Goal: Task Accomplishment & Management: Use online tool/utility

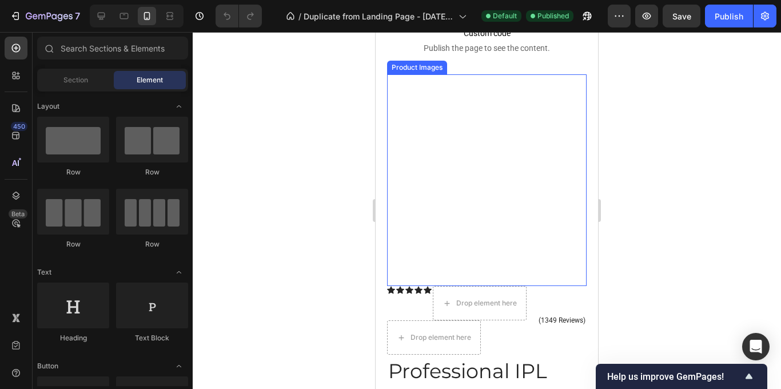
scroll to position [54, 0]
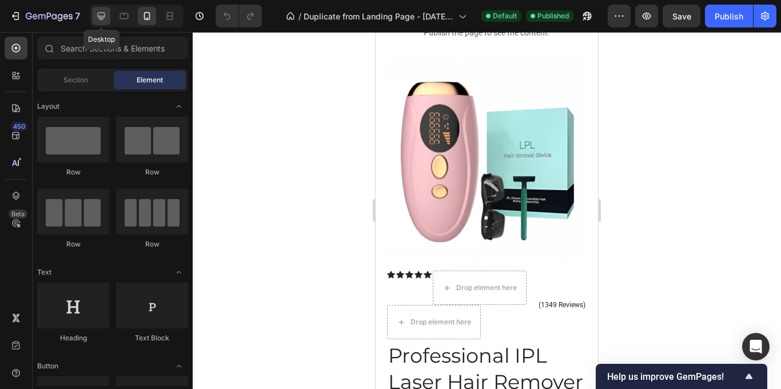
click at [101, 15] on icon at bounding box center [100, 15] width 11 height 11
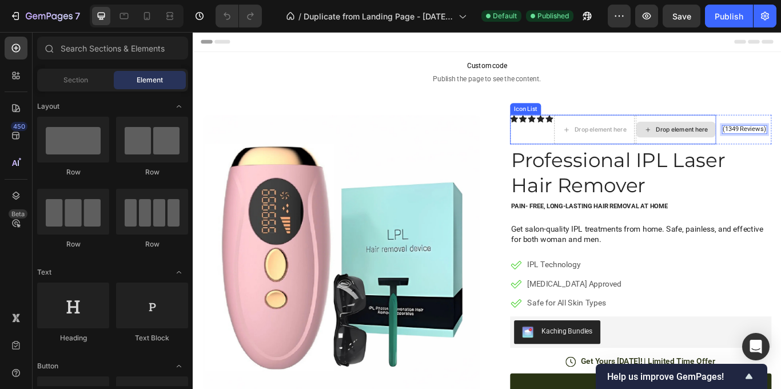
click at [769, 146] on div "Drop element here" at bounding box center [762, 145] width 61 height 9
click at [745, 151] on div "Drop element here" at bounding box center [755, 146] width 93 height 18
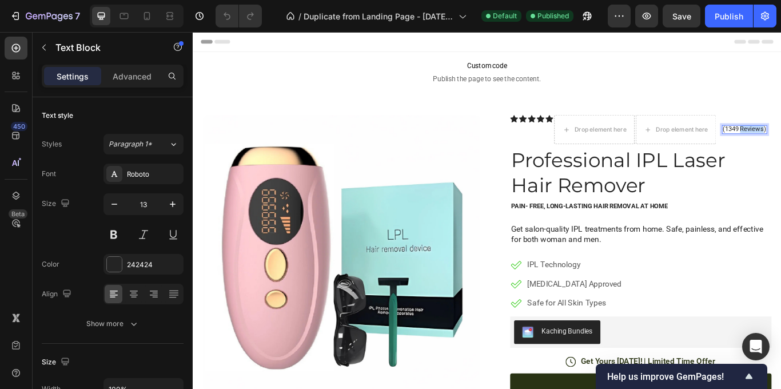
click at [142, 21] on icon at bounding box center [146, 15] width 11 height 11
type input "12"
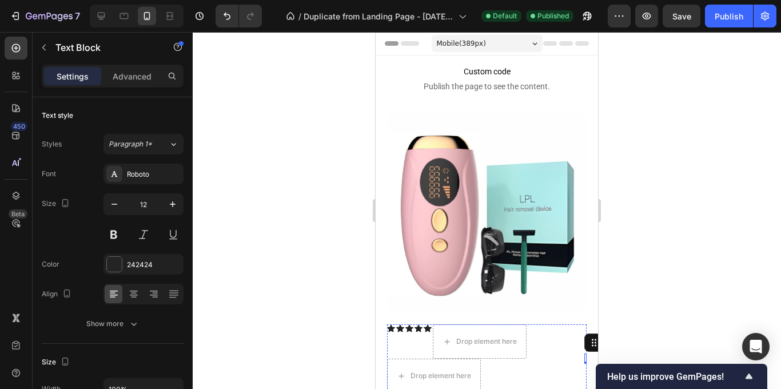
scroll to position [47, 0]
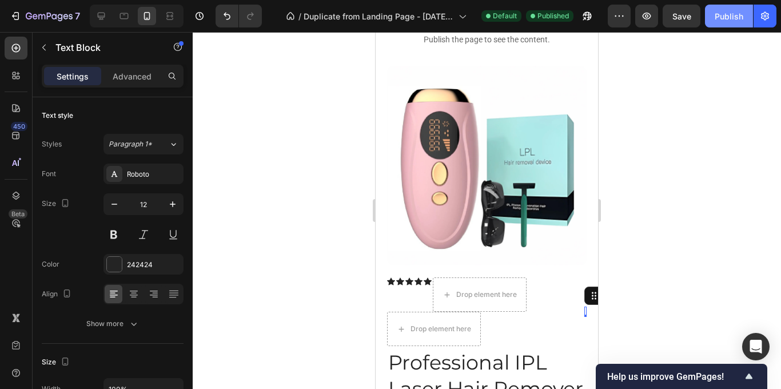
click at [723, 15] on div "Publish" at bounding box center [728, 16] width 29 height 12
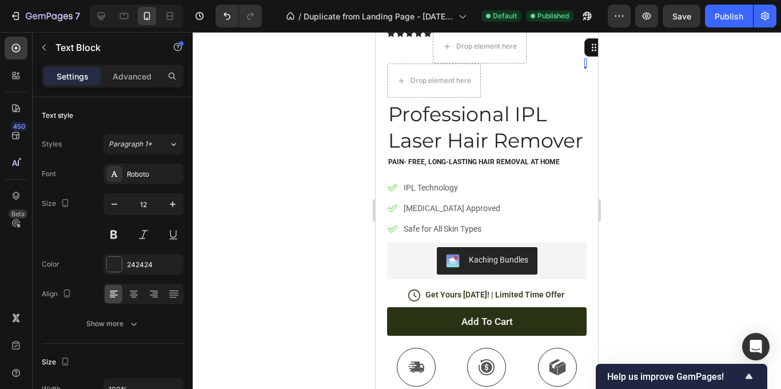
scroll to position [318, 0]
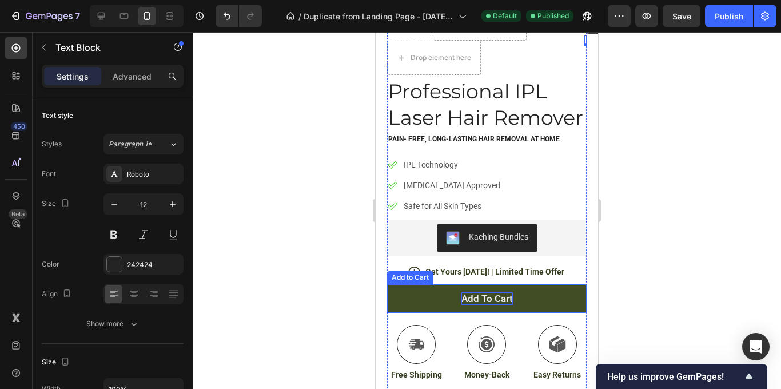
click at [481, 297] on div "Add to cart" at bounding box center [486, 298] width 51 height 13
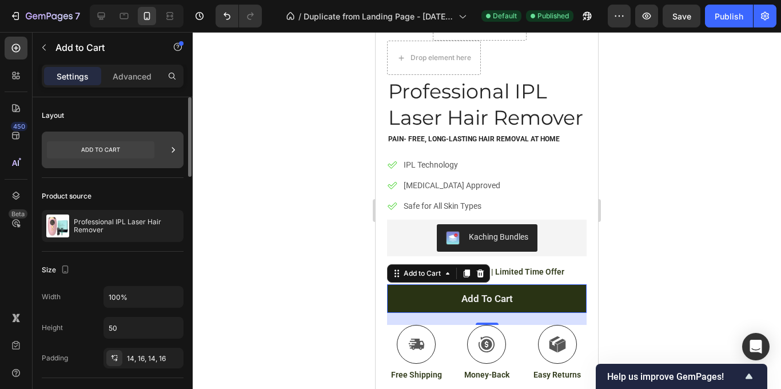
click at [150, 150] on icon at bounding box center [100, 149] width 107 height 17
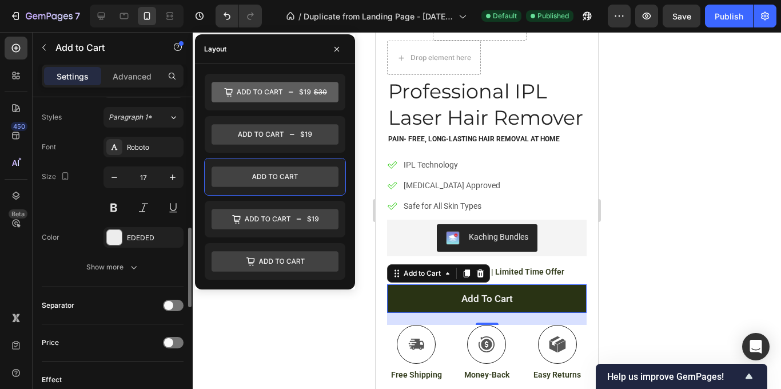
scroll to position [563, 0]
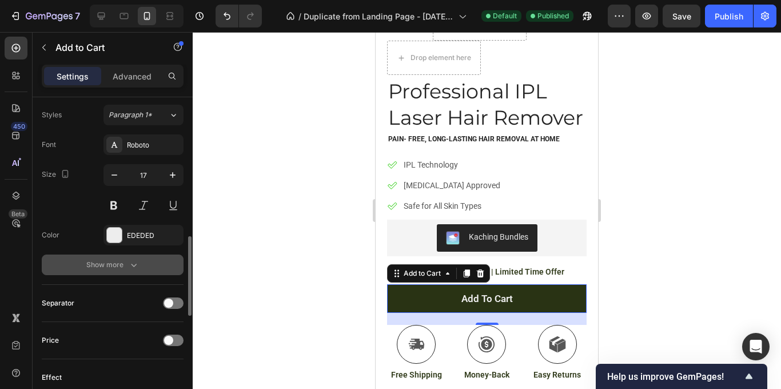
click at [120, 263] on div "Show more" at bounding box center [112, 264] width 53 height 11
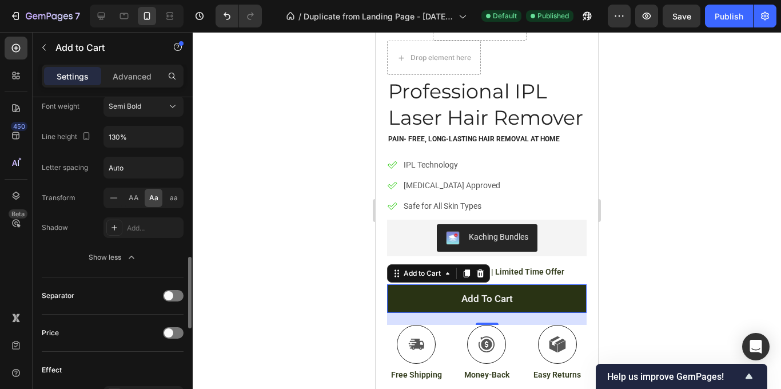
scroll to position [505, 0]
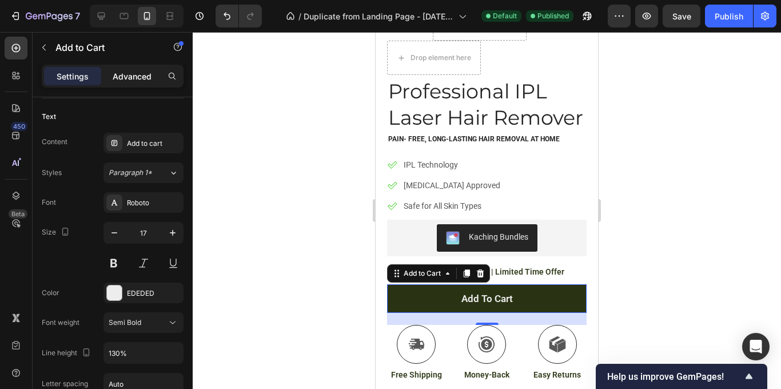
click at [142, 77] on p "Advanced" at bounding box center [132, 76] width 39 height 12
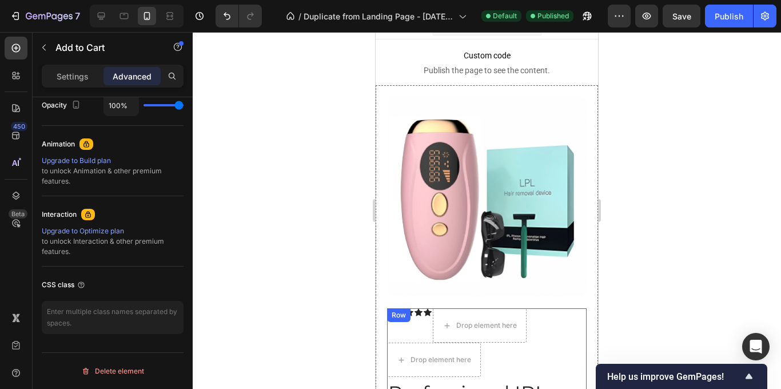
scroll to position [0, 0]
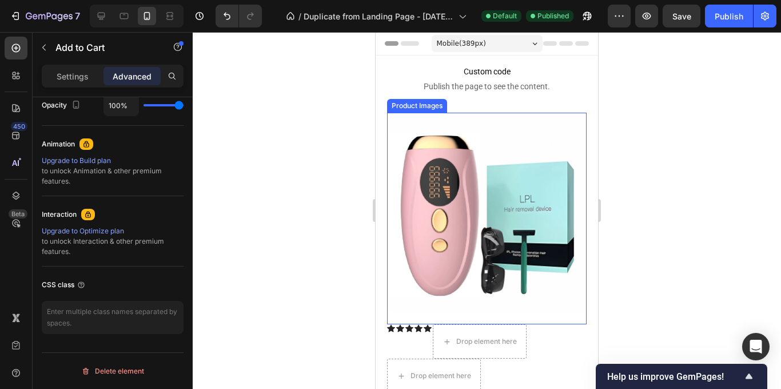
click at [493, 232] on img at bounding box center [486, 212] width 199 height 199
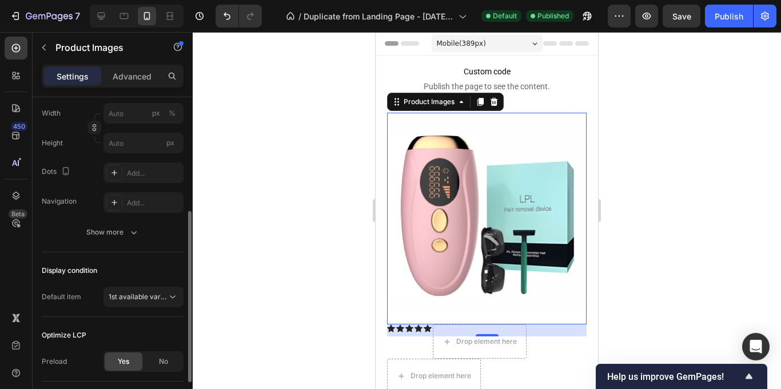
scroll to position [210, 0]
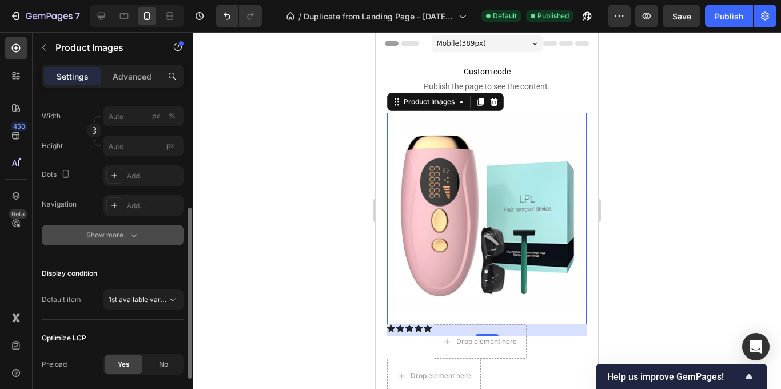
click at [119, 239] on div "Show more" at bounding box center [112, 234] width 53 height 11
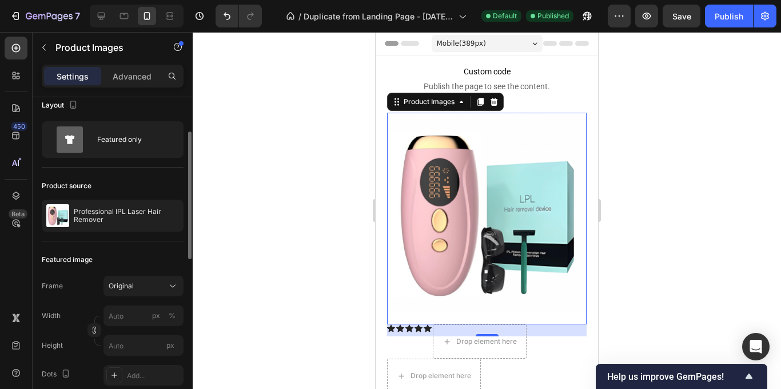
scroll to position [0, 0]
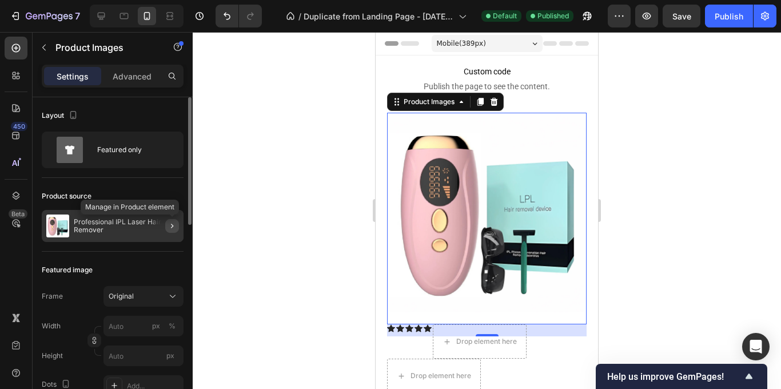
click at [174, 225] on icon "button" at bounding box center [171, 225] width 9 height 9
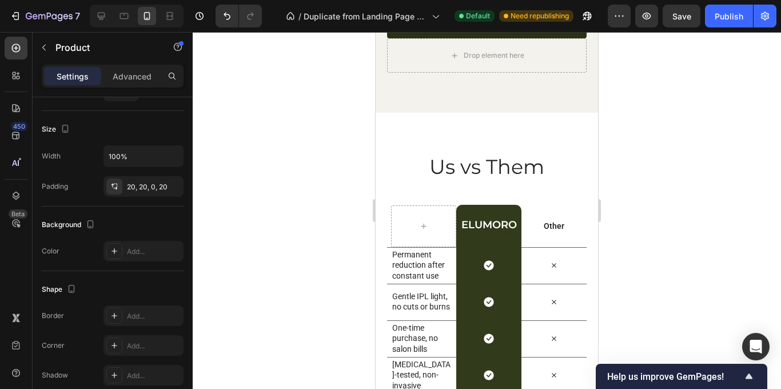
scroll to position [2222, 0]
click at [494, 32] on div "Buy It Now" at bounding box center [486, 27] width 38 height 10
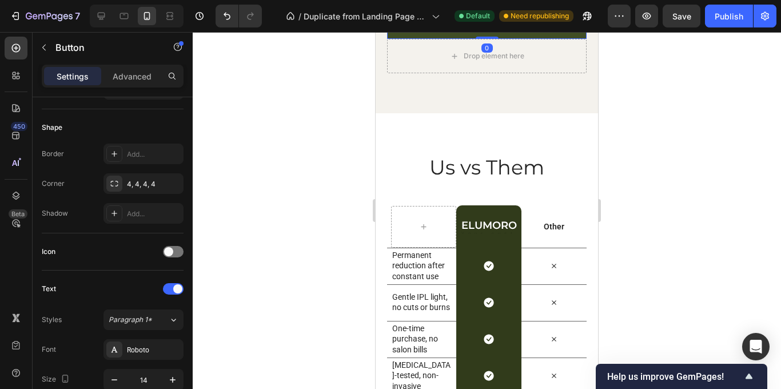
scroll to position [0, 0]
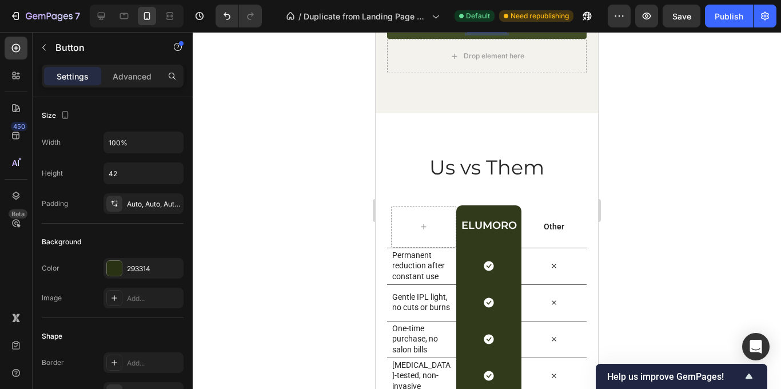
click at [494, 32] on div "Buy It Now" at bounding box center [486, 27] width 38 height 10
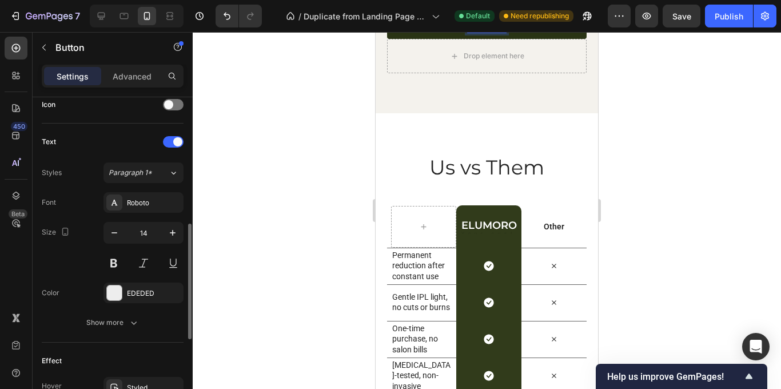
scroll to position [365, 0]
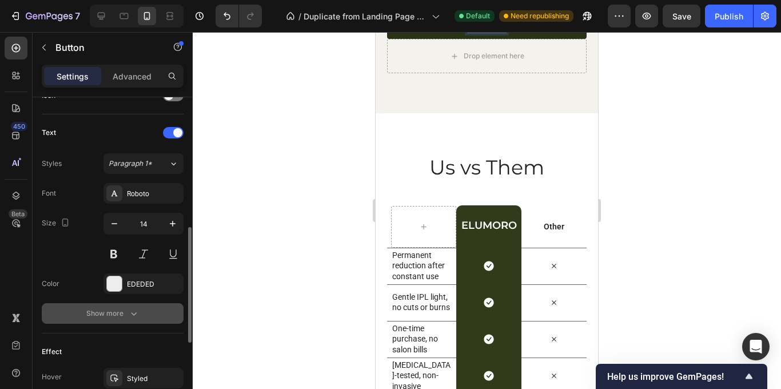
click at [124, 322] on button "Show more" at bounding box center [113, 313] width 142 height 21
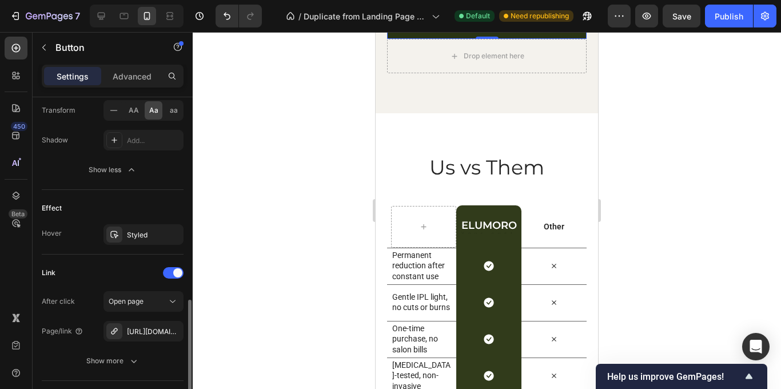
scroll to position [660, 0]
click at [171, 331] on icon "button" at bounding box center [171, 330] width 9 height 9
click at [141, 331] on div "Add..." at bounding box center [154, 331] width 54 height 10
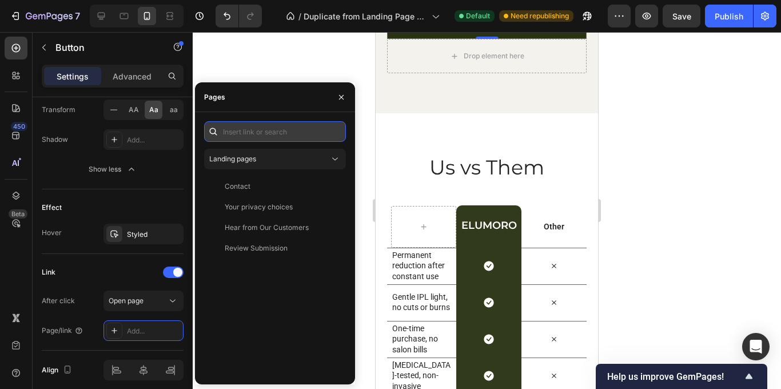
click at [262, 130] on input "text" at bounding box center [275, 131] width 142 height 21
paste input "https://www.novawhirlco.com/products/professional-ipl-laser-hair-remover-990000…"
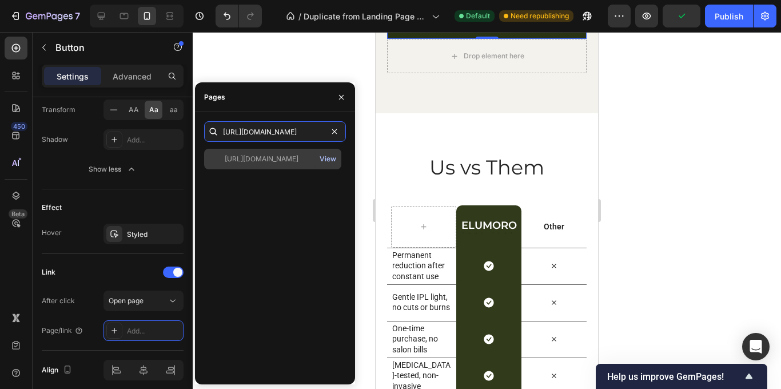
type input "https://www.novawhirlco.com/products/professional-ipl-laser-hair-remover-990000…"
click at [327, 158] on div "View" at bounding box center [327, 159] width 17 height 10
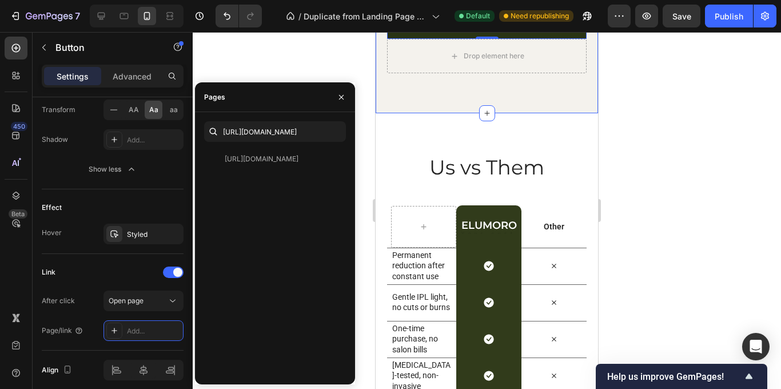
click at [307, 190] on div "https://www.novawhirlco.com/products/professional-ipl-laser-hair-remover-990000…" at bounding box center [275, 262] width 142 height 226
click at [363, 246] on div at bounding box center [487, 210] width 588 height 357
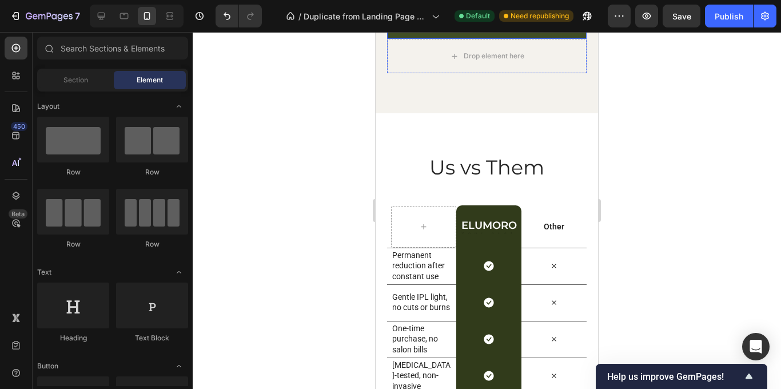
click at [429, 39] on link "Buy It Now" at bounding box center [486, 27] width 199 height 24
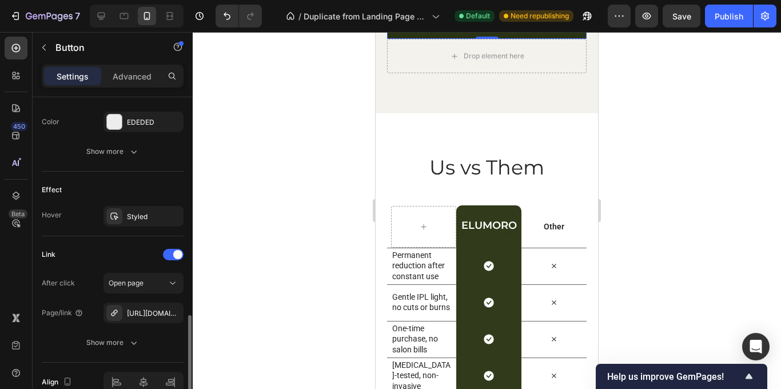
scroll to position [556, 0]
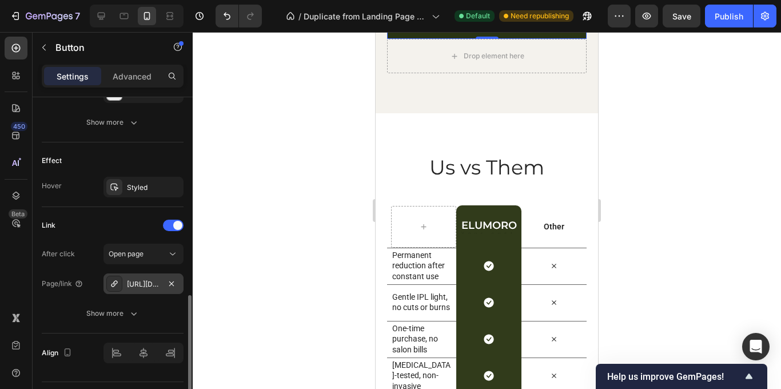
click at [156, 282] on div "https://www.novawhirlco.com/professional-ipl-laser-hair-remover-990000-flashes-…" at bounding box center [143, 284] width 33 height 10
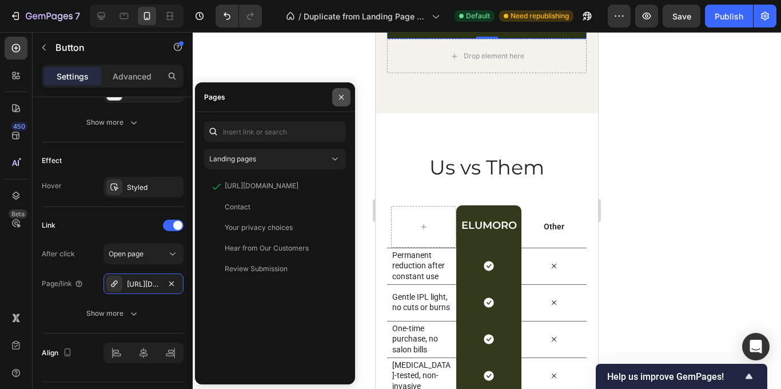
click at [344, 101] on icon "button" at bounding box center [341, 97] width 9 height 9
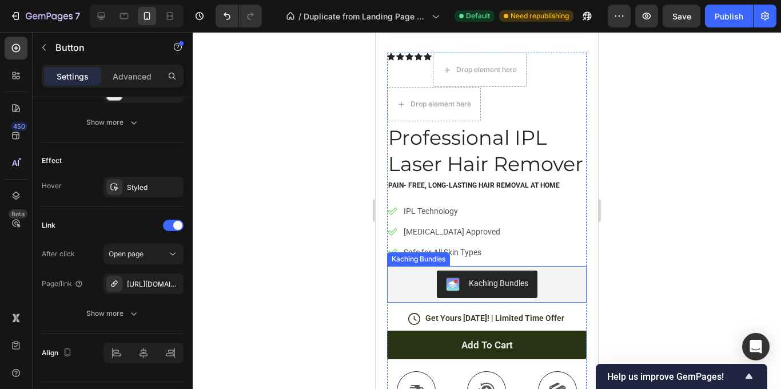
scroll to position [292, 0]
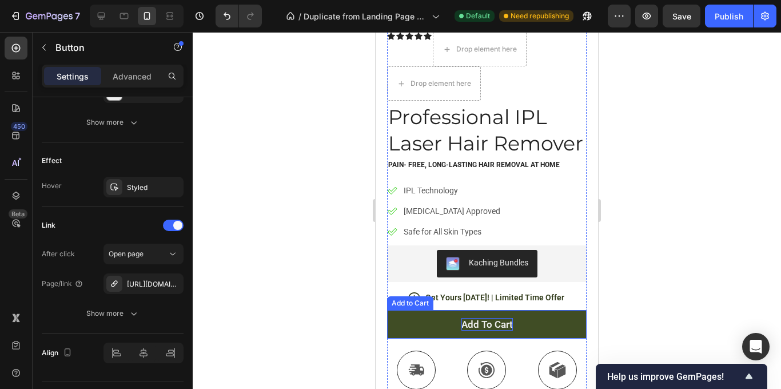
click at [478, 318] on div "Add to cart" at bounding box center [486, 324] width 51 height 13
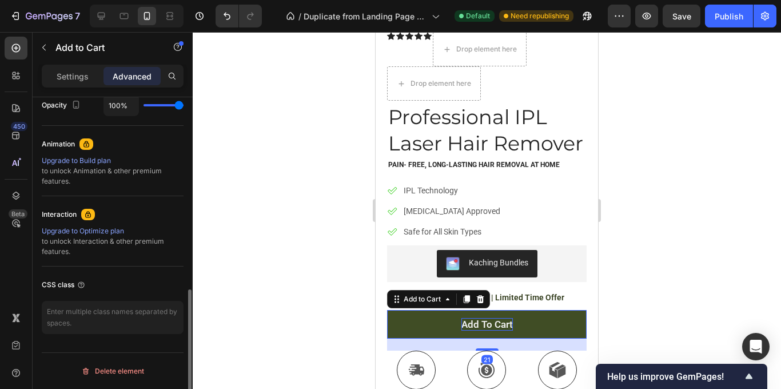
scroll to position [0, 0]
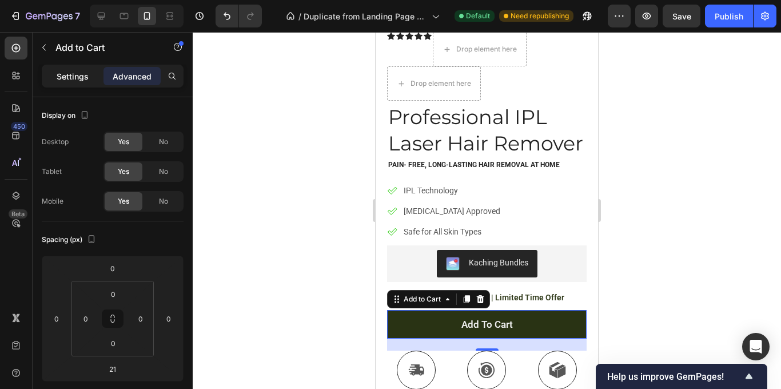
click at [70, 78] on p "Settings" at bounding box center [73, 76] width 32 height 12
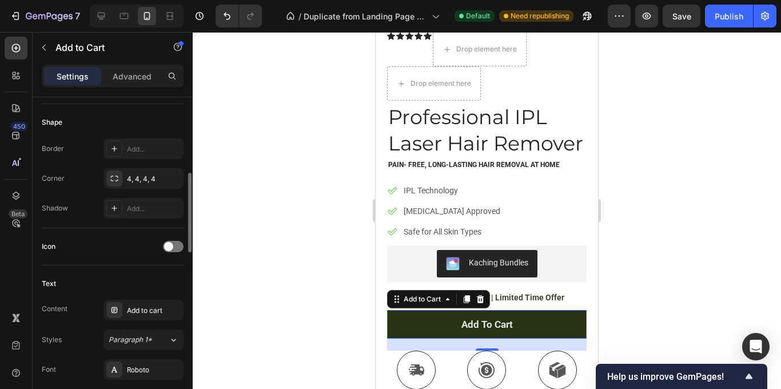
scroll to position [343, 0]
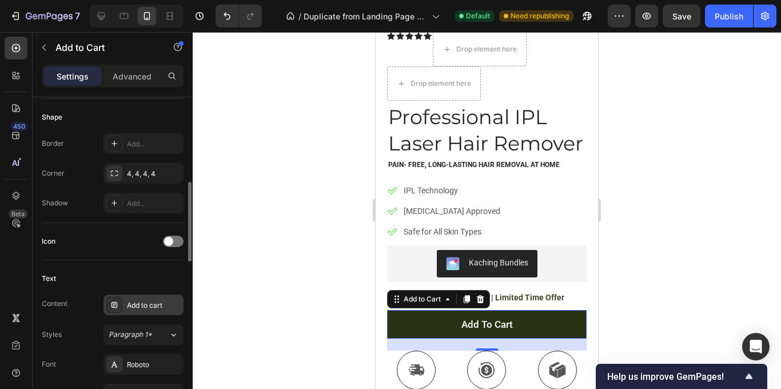
click at [143, 300] on div "Add to cart" at bounding box center [154, 305] width 54 height 10
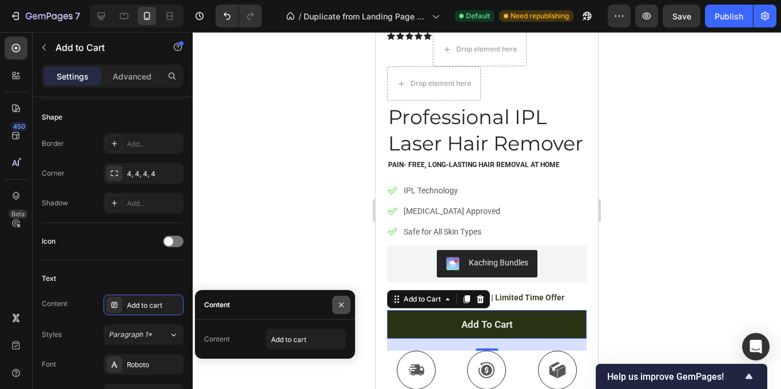
click at [339, 307] on icon "button" at bounding box center [341, 304] width 9 height 9
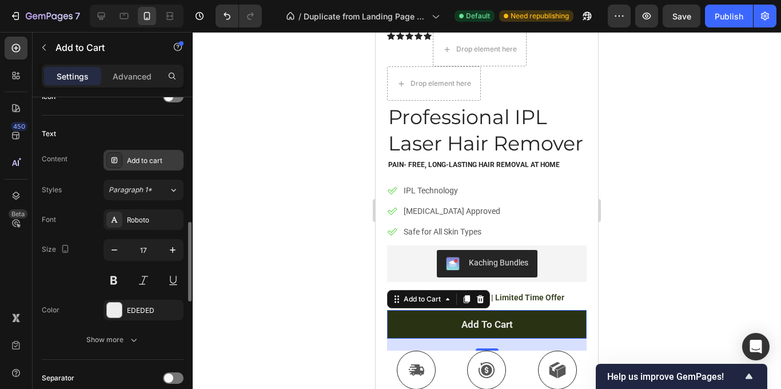
scroll to position [495, 0]
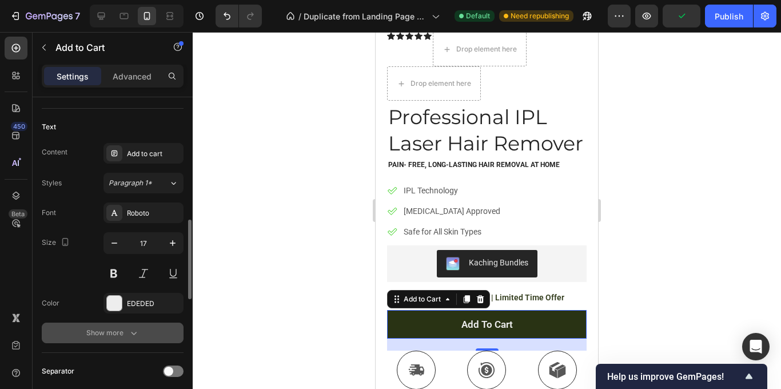
click at [125, 327] on div "Show more" at bounding box center [112, 332] width 53 height 11
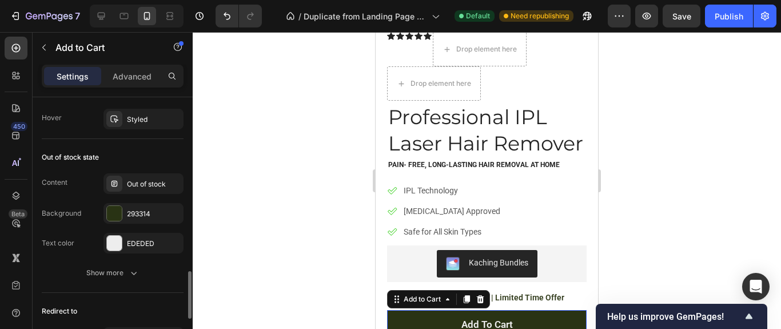
scroll to position [1009, 0]
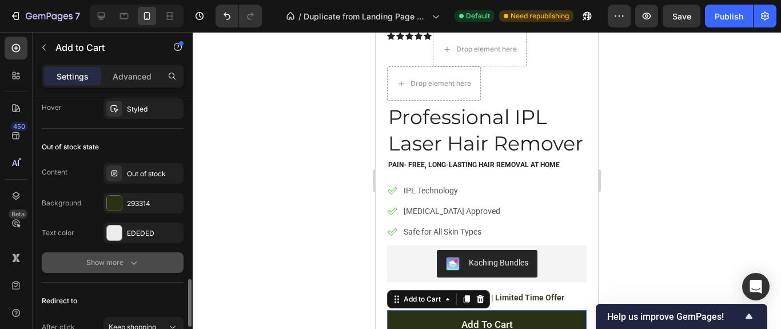
click at [111, 258] on div "Show more" at bounding box center [112, 262] width 53 height 11
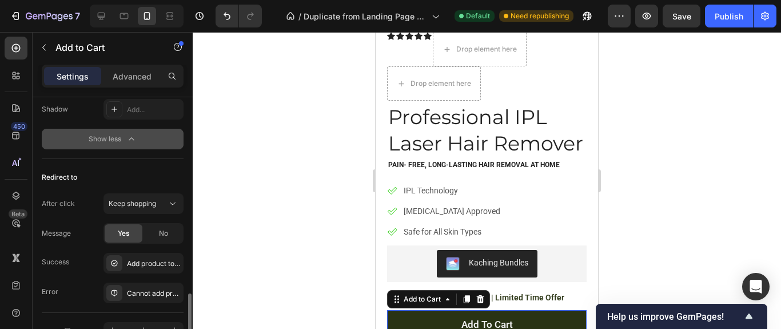
scroll to position [1225, 0]
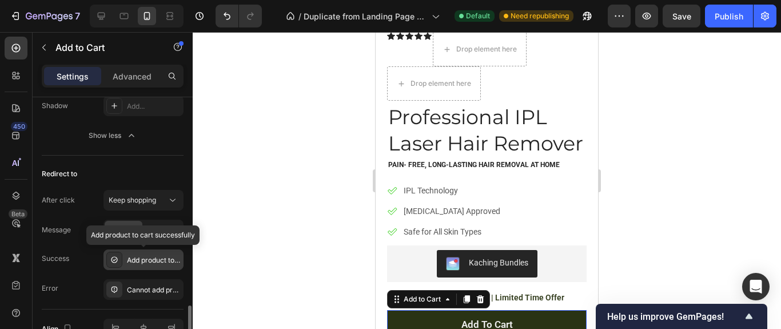
click at [157, 256] on div "Add product to cart successfully" at bounding box center [154, 260] width 54 height 10
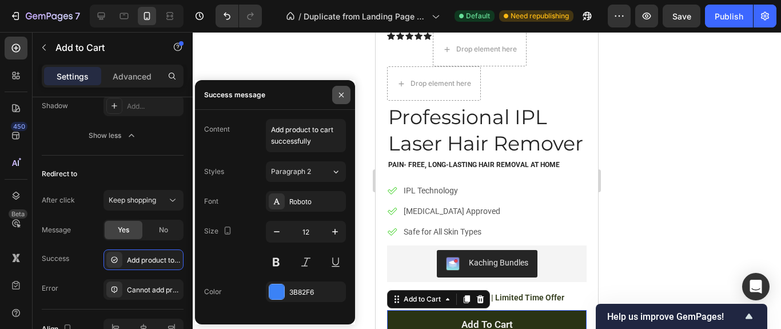
click at [340, 96] on icon "button" at bounding box center [341, 94] width 9 height 9
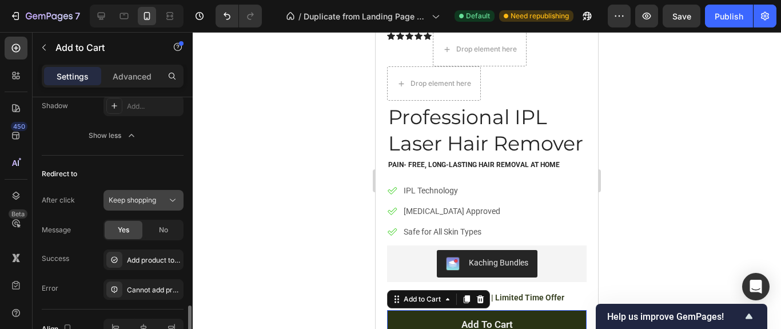
click at [159, 203] on div "Keep shopping" at bounding box center [138, 200] width 58 height 10
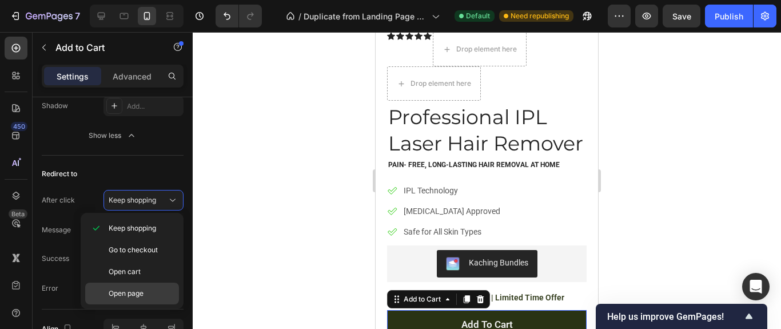
click at [146, 292] on p "Open page" at bounding box center [141, 293] width 65 height 10
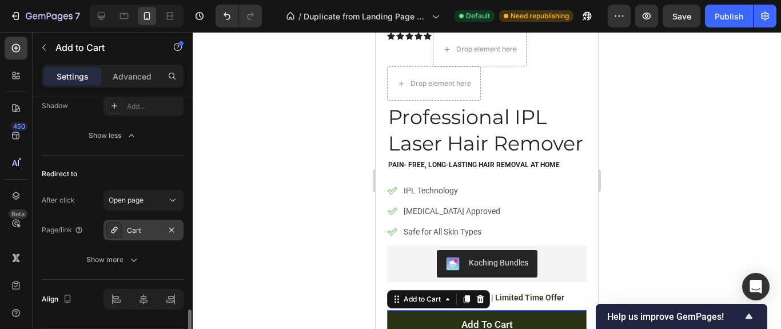
click at [145, 229] on div "Cart" at bounding box center [143, 230] width 33 height 10
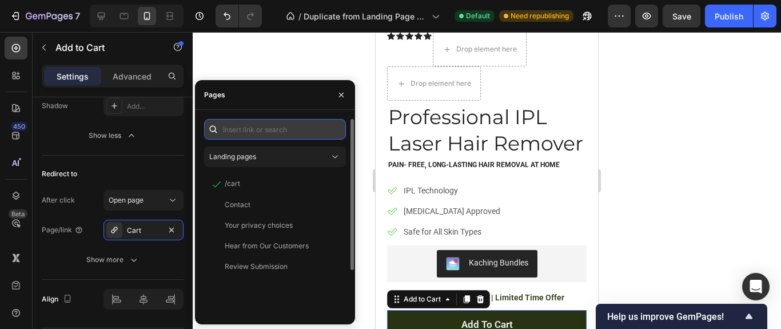
click at [264, 133] on input "text" at bounding box center [275, 129] width 142 height 21
paste input "https://www.novawhirlco.com/products/professional-ipl-laser-hair-remover-990000…"
type input "https://www.novawhirlco.com/products/professional-ipl-laser-hair-remover-990000…"
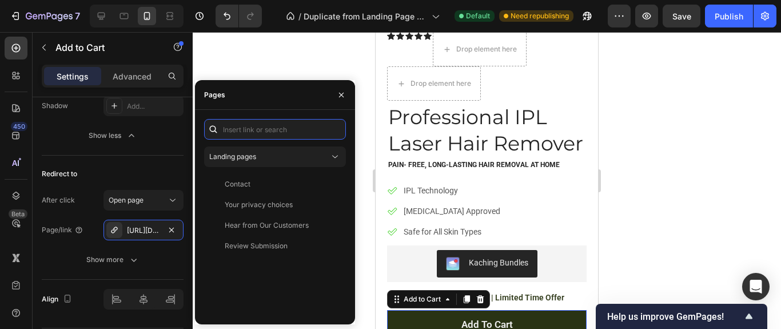
scroll to position [0, 0]
click at [344, 95] on icon "button" at bounding box center [341, 94] width 9 height 9
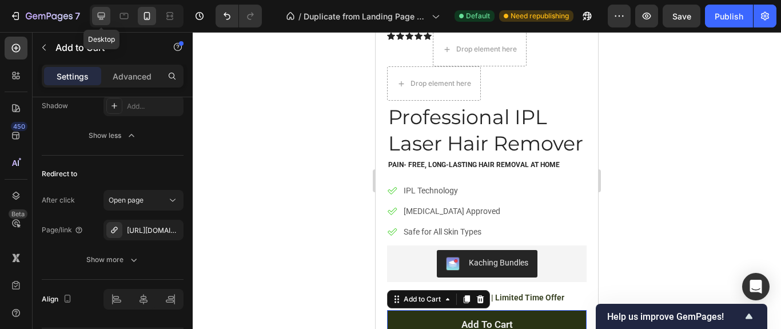
click at [102, 11] on icon at bounding box center [100, 15] width 11 height 11
type input "65"
type input "19"
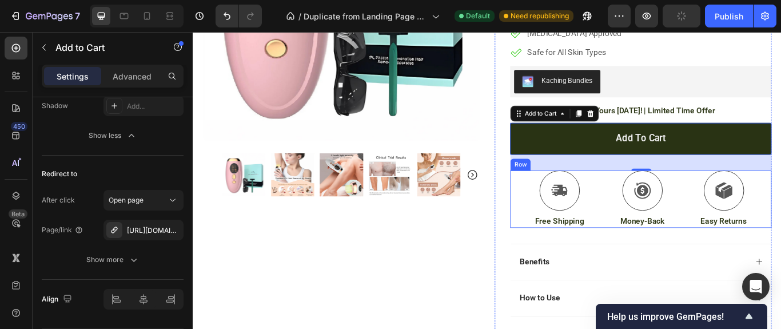
scroll to position [358, 0]
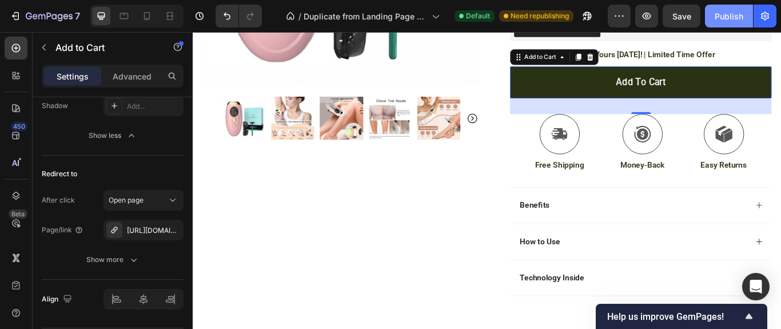
click at [736, 15] on div "Publish" at bounding box center [728, 16] width 29 height 12
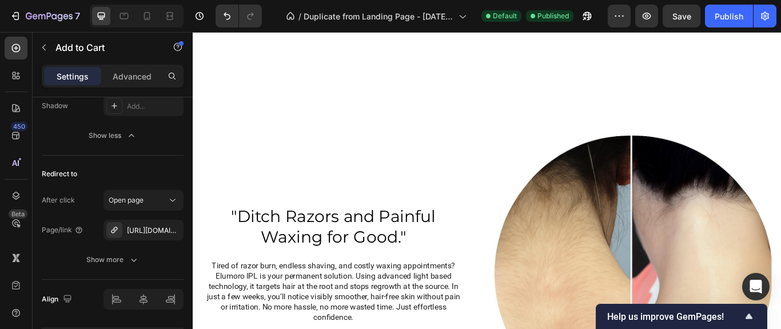
scroll to position [1305, 0]
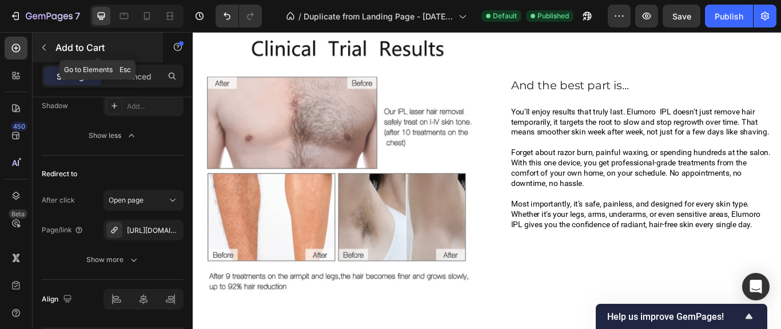
click at [50, 42] on button "button" at bounding box center [44, 47] width 18 height 18
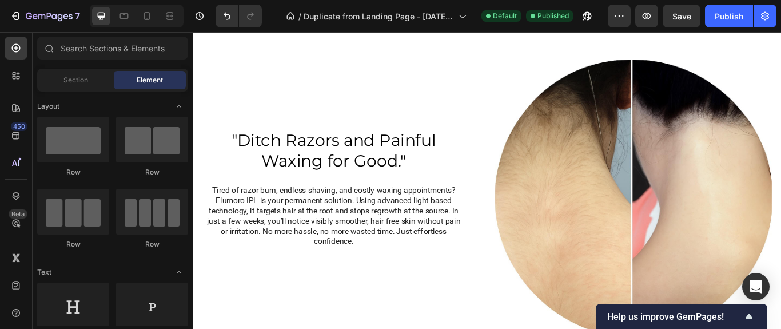
scroll to position [0, 0]
